Goal: Find contact information: Find contact information

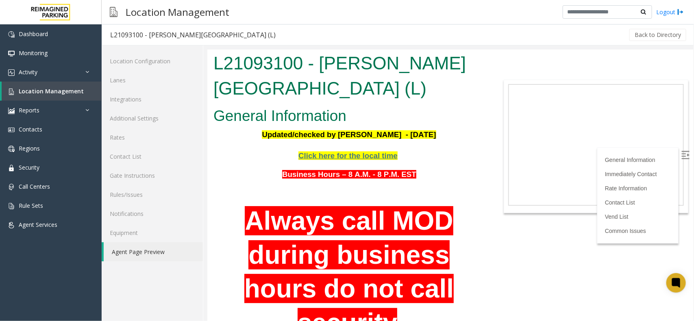
scroll to position [51, 0]
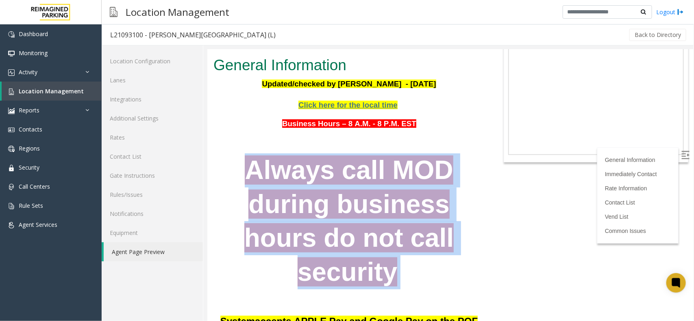
drag, startPoint x: 239, startPoint y: 171, endPoint x: 436, endPoint y: 269, distance: 221.0
click at [436, 269] on p "Always call MOD during business hours do not call security" at bounding box center [348, 221] width 271 height 136
click at [409, 271] on p "Always call MOD during business hours do not call security" at bounding box center [348, 221] width 271 height 136
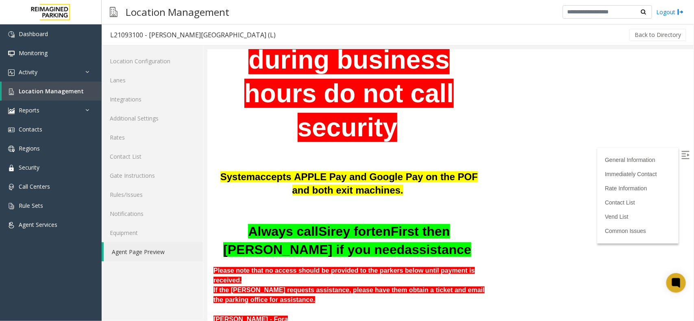
scroll to position [254, 0]
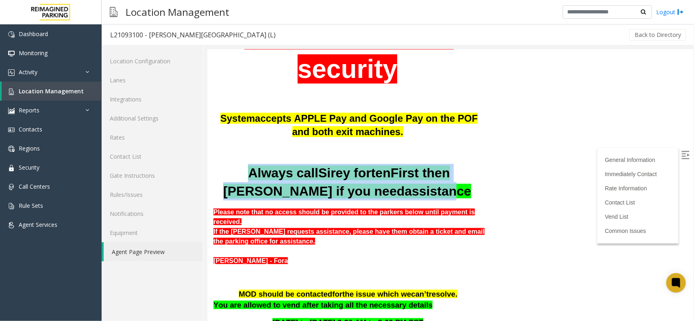
drag, startPoint x: 228, startPoint y: 172, endPoint x: 415, endPoint y: 195, distance: 188.3
click at [415, 195] on span "Always call Sirey forten First then Alexandra Meneses if you need assistance" at bounding box center [347, 181] width 248 height 33
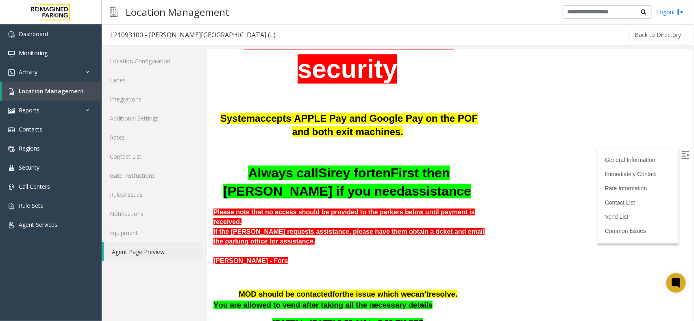
click at [440, 192] on p "Always call Sirey forten First then Alexandra Meneses if you need assistance" at bounding box center [348, 182] width 271 height 37
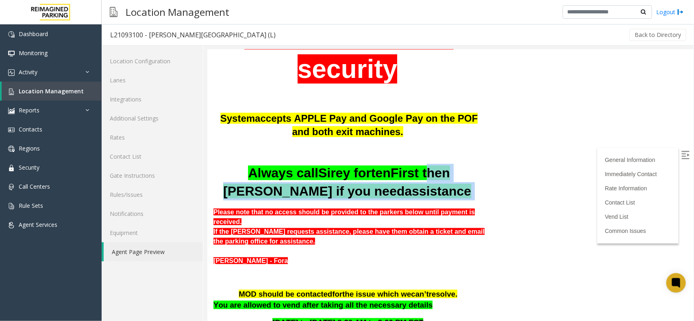
drag, startPoint x: 384, startPoint y: 170, endPoint x: 455, endPoint y: 194, distance: 74.8
click at [455, 194] on p "Always call Sirey forten First then Alexandra Meneses if you need assistance" at bounding box center [348, 182] width 271 height 37
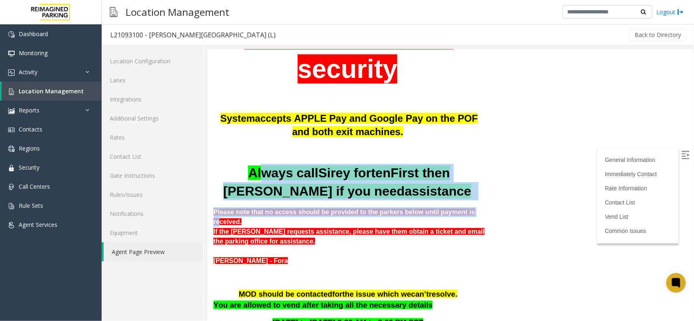
drag, startPoint x: 238, startPoint y: 169, endPoint x: 344, endPoint y: 174, distance: 105.8
click at [442, 204] on div "Business Hours – 8 A.M. - 8 P.M. EST Always call MOD during business hours do n…" at bounding box center [348, 90] width 271 height 352
click at [353, 173] on span "forten" at bounding box center [371, 172] width 37 height 15
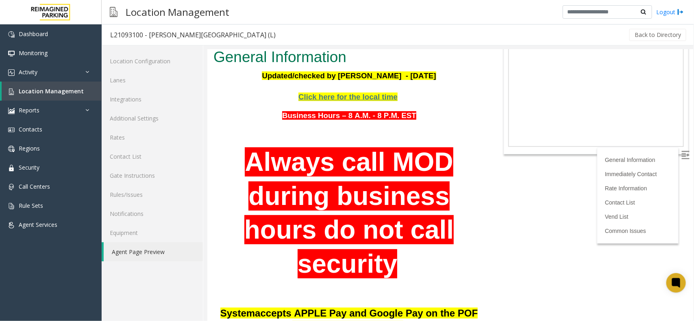
scroll to position [51, 0]
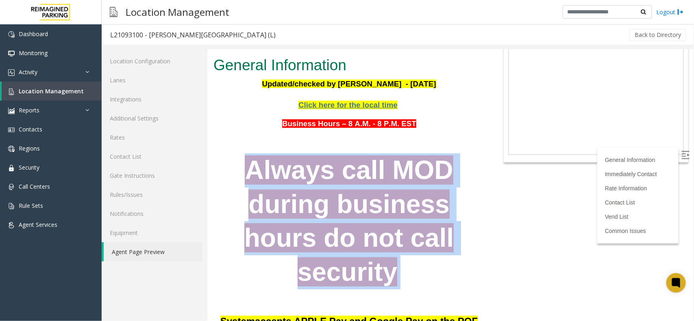
drag, startPoint x: 250, startPoint y: 163, endPoint x: 399, endPoint y: 265, distance: 180.7
click at [399, 265] on p "Always call MOD during business hours do not call security" at bounding box center [348, 221] width 271 height 136
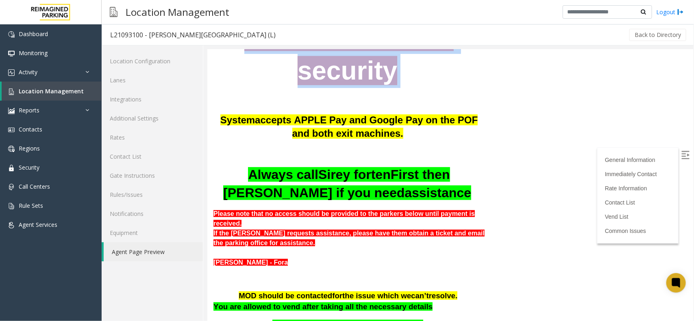
scroll to position [254, 0]
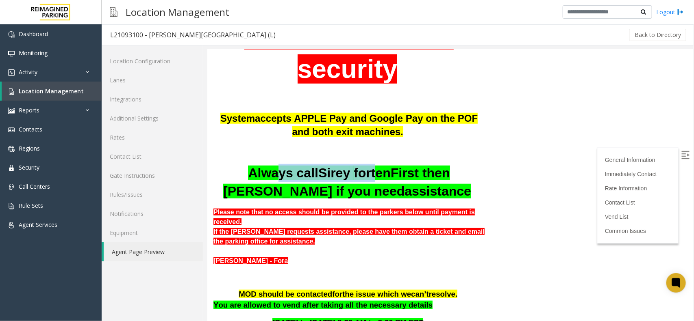
drag, startPoint x: 253, startPoint y: 170, endPoint x: 335, endPoint y: 174, distance: 82.6
click at [337, 174] on span "Always call Sirey forten First then Alexandra Meneses if you need assistance" at bounding box center [347, 181] width 248 height 33
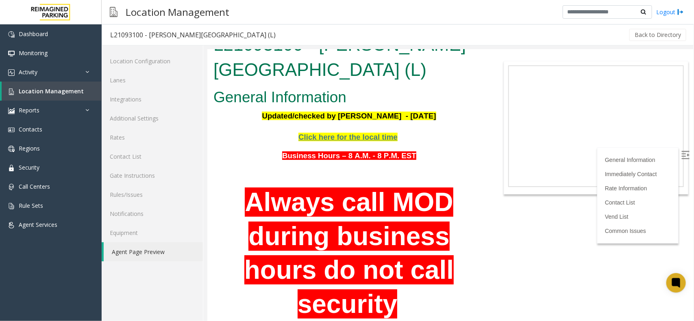
scroll to position [0, 0]
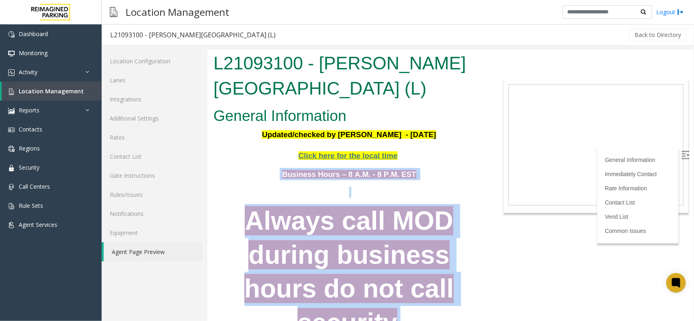
drag, startPoint x: 242, startPoint y: 176, endPoint x: 443, endPoint y: 302, distance: 237.2
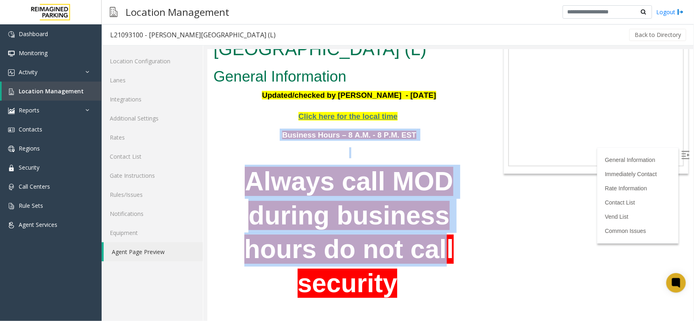
scroll to position [51, 0]
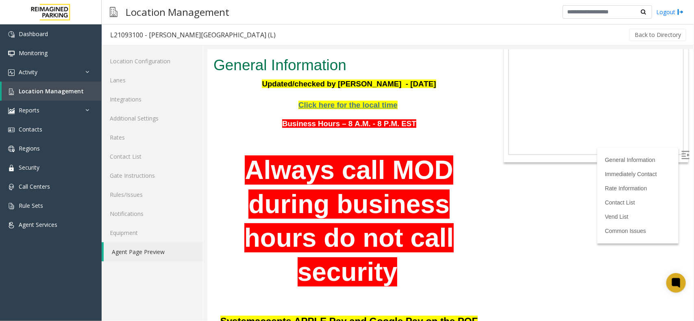
click at [417, 274] on p "Always call MOD during business hours do not call security" at bounding box center [348, 221] width 271 height 136
drag, startPoint x: 289, startPoint y: 124, endPoint x: 410, endPoint y: 127, distance: 122.0
click at [410, 127] on p "Business Hours – 8 A.M. - 8 P.M. EST" at bounding box center [348, 123] width 271 height 12
click at [341, 133] on div "Business Hours – 8 A.M. - 8 P.M. EST Always call MOD during business hours do n…" at bounding box center [348, 293] width 271 height 352
drag, startPoint x: 285, startPoint y: 121, endPoint x: 417, endPoint y: 140, distance: 133.4
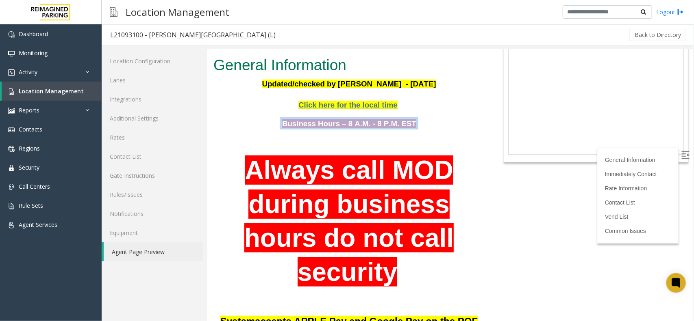
click at [417, 140] on div "Business Hours – 8 A.M. - 8 P.M. EST Always call MOD during business hours do n…" at bounding box center [348, 293] width 271 height 352
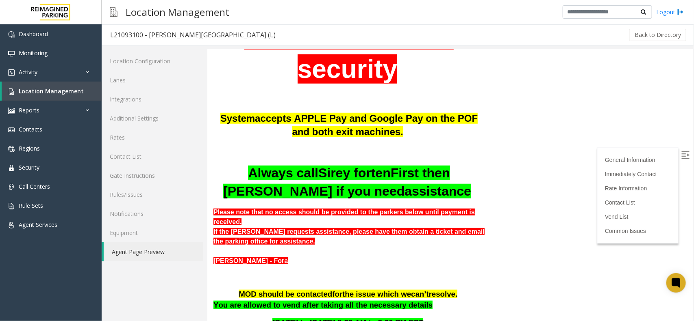
scroll to position [305, 0]
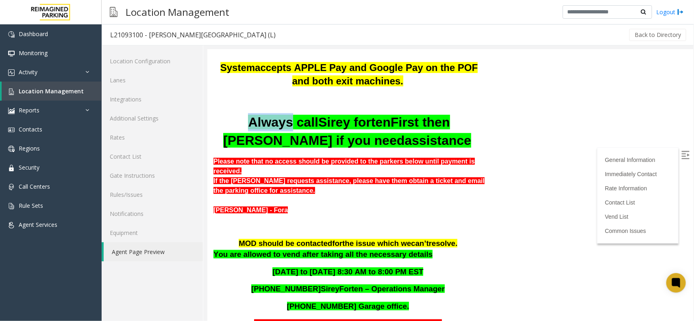
drag, startPoint x: 226, startPoint y: 116, endPoint x: 272, endPoint y: 120, distance: 46.1
click at [267, 122] on p "Always call Sirey forten First then Alexandra Meneses if you need assistance" at bounding box center [348, 131] width 271 height 37
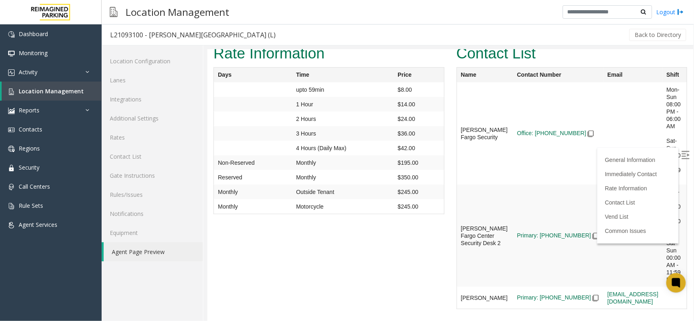
scroll to position [1778, 0]
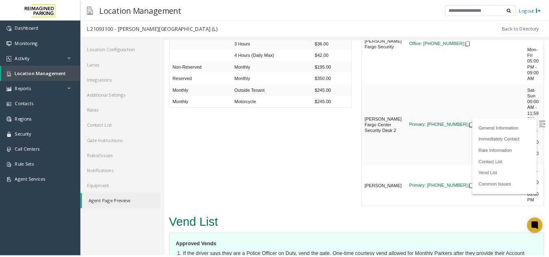
scroll to position [1772, 0]
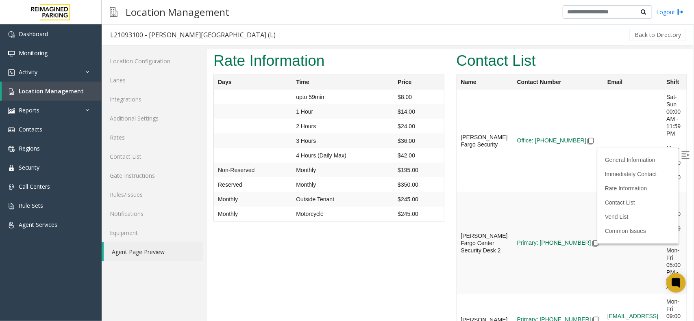
click at [681, 156] on img at bounding box center [685, 155] width 8 height 8
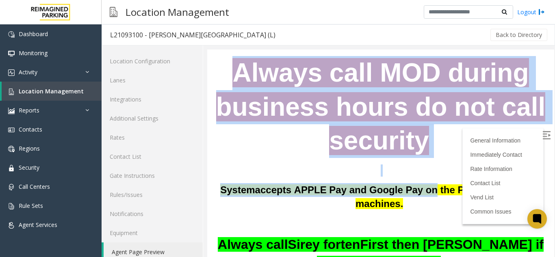
scroll to position [163, 0]
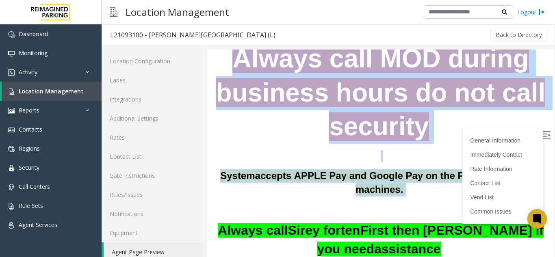
drag, startPoint x: 288, startPoint y: 110, endPoint x: 397, endPoint y: 165, distance: 122.3
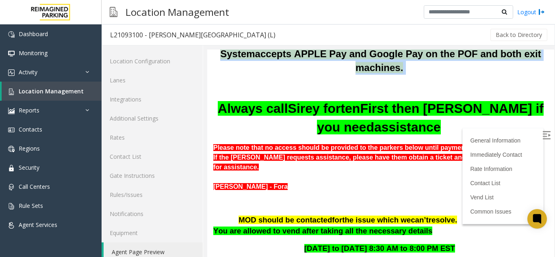
scroll to position [325, 0]
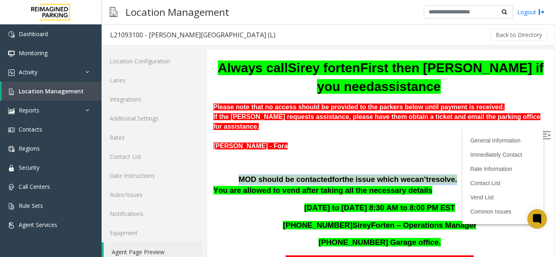
drag, startPoint x: 236, startPoint y: 131, endPoint x: 439, endPoint y: 133, distance: 203.2
click at [439, 174] on p "MOD should be contacted for the issue which we ca n’t resolve ." at bounding box center [380, 179] width 335 height 11
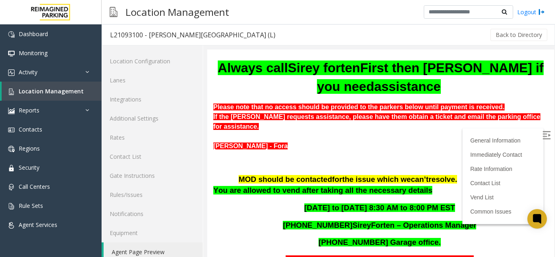
click at [300, 186] on span "You are allowed to vend after taking all the necessary details" at bounding box center [322, 190] width 219 height 9
drag, startPoint x: 229, startPoint y: 131, endPoint x: 430, endPoint y: 123, distance: 201.3
click at [430, 123] on div "Business Hours – 8 A.M. - 8 P.M. EST Always call MOD during business hours do n…" at bounding box center [380, 116] width 335 height 547
click at [241, 153] on div "Business Hours – 8 A.M. - 8 P.M. EST Always call MOD during business hours do n…" at bounding box center [380, 116] width 335 height 547
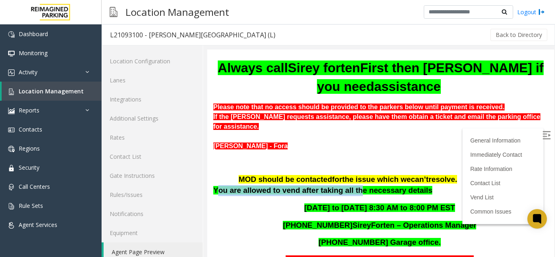
drag, startPoint x: 216, startPoint y: 139, endPoint x: 347, endPoint y: 137, distance: 130.9
click at [347, 185] on p "You are allowed to vend after taking all the necessary details" at bounding box center [380, 190] width 335 height 11
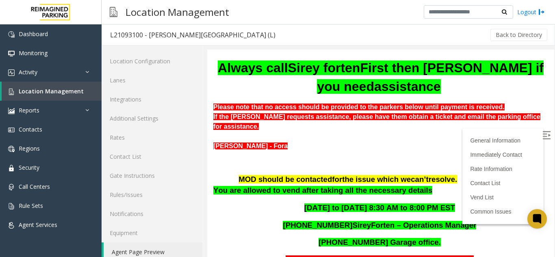
click at [305, 168] on div "Business Hours – 8 A.M. - 8 P.M. EST Always call MOD during business hours do n…" at bounding box center [380, 116] width 335 height 547
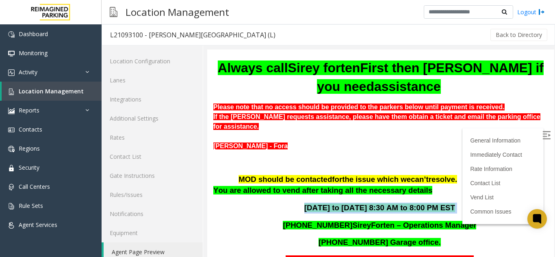
drag, startPoint x: 306, startPoint y: 161, endPoint x: 446, endPoint y: 164, distance: 139.8
click at [446, 203] on p "[DATE] to [DATE] 8:30 AM to 8:00 PM EST" at bounding box center [380, 208] width 335 height 11
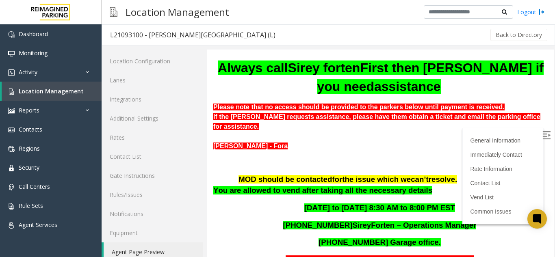
click at [322, 169] on div "Business Hours – 8 A.M. - 8 P.M. EST Always call MOD during business hours do n…" at bounding box center [380, 116] width 335 height 547
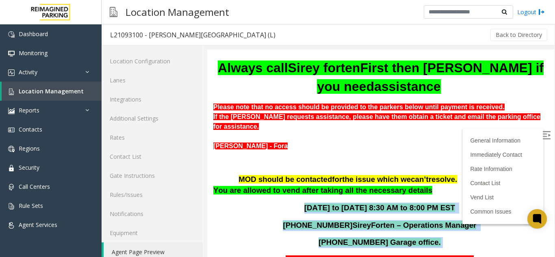
drag, startPoint x: 306, startPoint y: 161, endPoint x: 451, endPoint y: 185, distance: 146.3
click at [451, 185] on div "Business Hours – 8 A.M. - 8 P.M. EST Always call MOD during business hours do n…" at bounding box center [380, 116] width 335 height 547
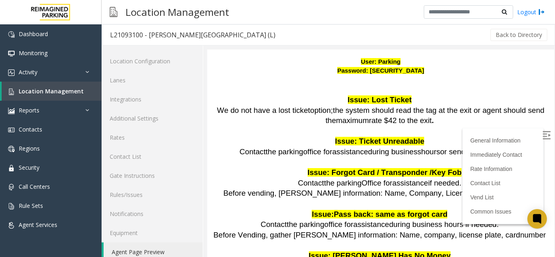
scroll to position [1138, 0]
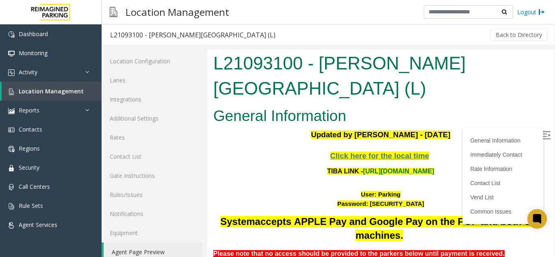
click at [541, 133] on label at bounding box center [547, 136] width 12 height 12
click at [409, 168] on link "[URL][DOMAIN_NAME]" at bounding box center [398, 171] width 71 height 7
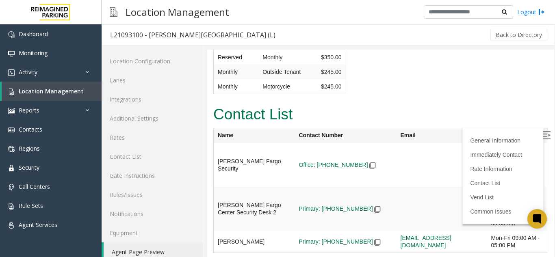
scroll to position [1422, 0]
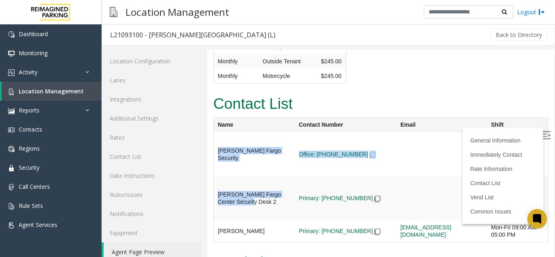
drag, startPoint x: 267, startPoint y: 160, endPoint x: 217, endPoint y: 115, distance: 67.6
click at [217, 132] on tbody "Wells Fargo Security Office: 305-350-0726 Sat-Sun 00:00 AM - 11:59 PM Mon-Fri 0…" at bounding box center [381, 187] width 334 height 110
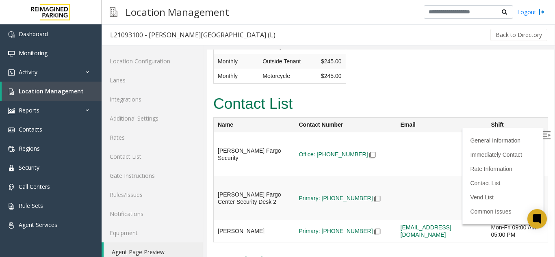
click at [256, 204] on div "Contact List Name Contact Number Email Shift Wells Fargo Security Office: 305-3…" at bounding box center [380, 171] width 347 height 159
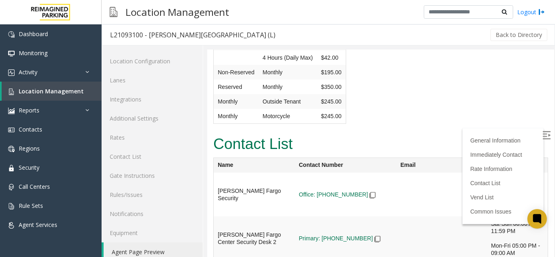
scroll to position [1382, 0]
drag, startPoint x: 486, startPoint y: 202, endPoint x: 511, endPoint y: 203, distance: 25.2
click at [511, 203] on div "Mon-Fri 05:00 PM - 09:00 AM" at bounding box center [517, 206] width 53 height 15
click at [502, 212] on div "Mon-Fri 05:00 PM - 09:00 AM" at bounding box center [517, 206] width 53 height 15
drag, startPoint x: 489, startPoint y: 180, endPoint x: 519, endPoint y: 188, distance: 30.7
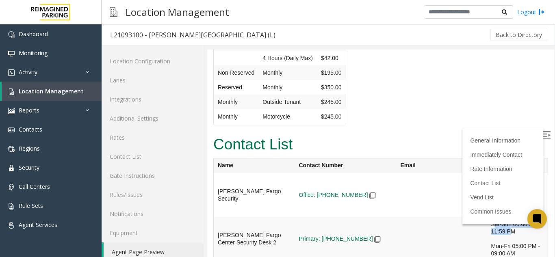
click at [519, 188] on div "Sat-Sun 00:00 AM - 11:59 PM" at bounding box center [517, 184] width 53 height 15
drag, startPoint x: 485, startPoint y: 200, endPoint x: 503, endPoint y: 205, distance: 19.0
click at [503, 205] on td "Sat-Sun 00:00 AM - 11:59 PM Mon-Fri 05:00 PM - 09:00 AM" at bounding box center [517, 195] width 61 height 44
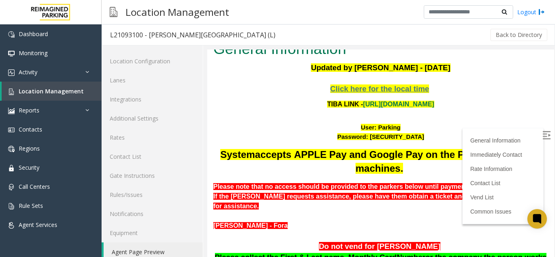
scroll to position [81, 0]
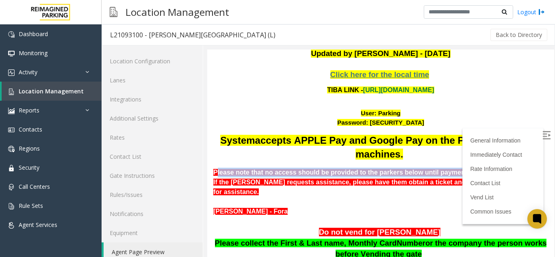
drag, startPoint x: 217, startPoint y: 133, endPoint x: 458, endPoint y: 134, distance: 240.6
click at [458, 169] on b "Please note that no access should be provided to the parkers below until paymen…" at bounding box center [358, 172] width 291 height 7
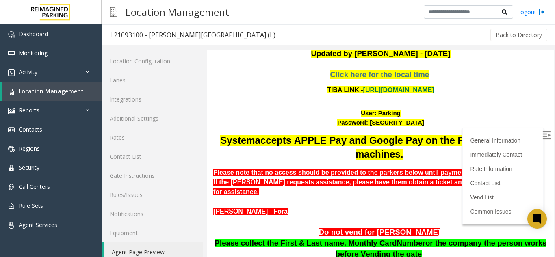
click at [229, 179] on b "If the [PERSON_NAME] requests assistance, please have them obtain a ticket and …" at bounding box center [376, 187] width 327 height 17
click at [226, 179] on b "If the [PERSON_NAME] requests assistance, please have them obtain a ticket and …" at bounding box center [376, 187] width 327 height 17
click at [263, 207] on div "[PERSON_NAME] - Fora" at bounding box center [380, 212] width 335 height 10
drag, startPoint x: 269, startPoint y: 163, endPoint x: 208, endPoint y: 158, distance: 60.8
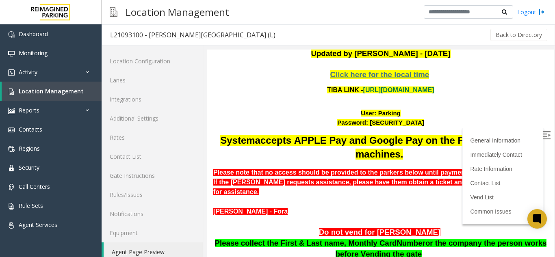
click at [218, 179] on b "If the [PERSON_NAME] requests assistance, please have them obtain a ticket and …" at bounding box center [376, 187] width 327 height 17
